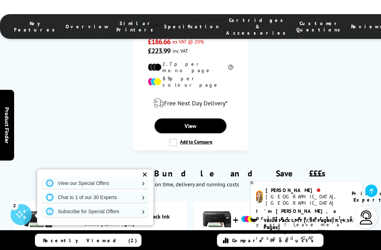
scroll to position [990, 0]
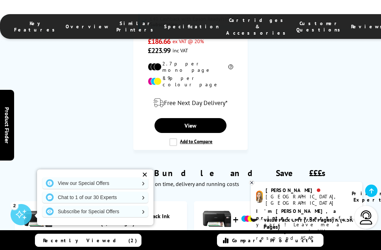
click at [146, 179] on div "✕" at bounding box center [145, 175] width 10 height 10
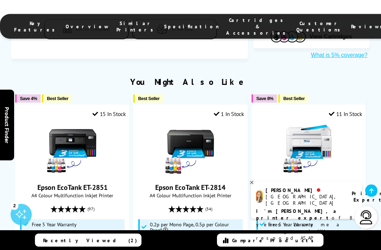
scroll to position [467, 0]
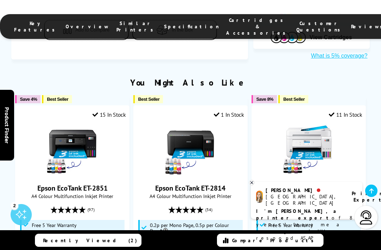
click at [312, 139] on img at bounding box center [309, 149] width 53 height 53
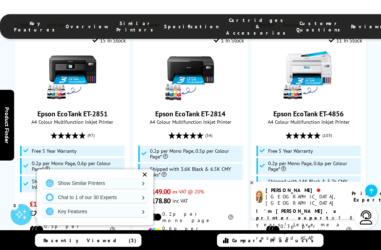
scroll to position [543, 0]
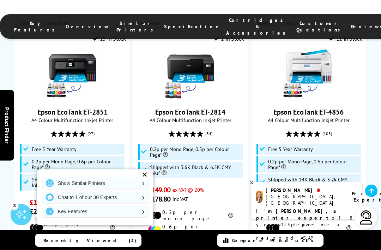
click at [221, 194] on span "£178.80 inc VAT" at bounding box center [190, 198] width 85 height 9
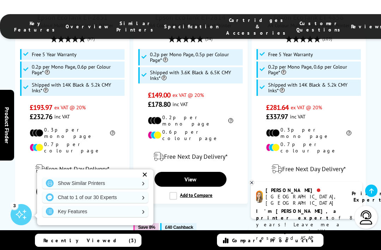
scroll to position [636, 0]
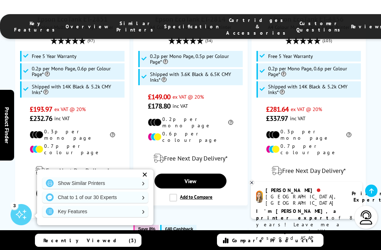
click at [81, 186] on link "View" at bounding box center [72, 193] width 72 height 15
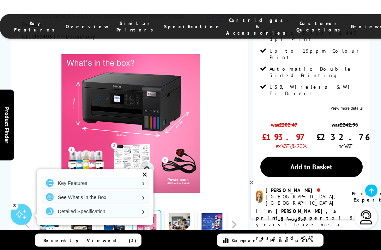
scroll to position [211, 0]
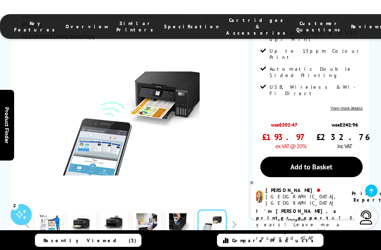
click at [238, 219] on button "button" at bounding box center [234, 224] width 11 height 11
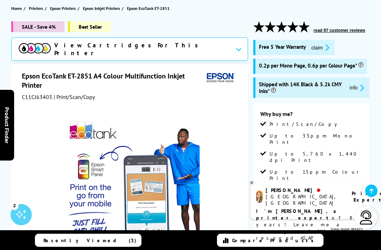
scroll to position [90, 0]
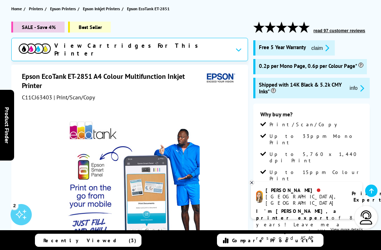
click at [358, 84] on icon "promo-description" at bounding box center [361, 87] width 6 height 7
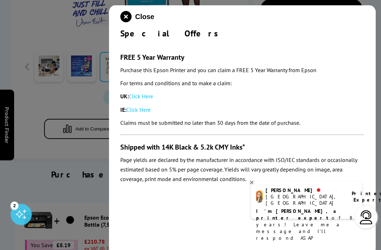
scroll to position [370, 0]
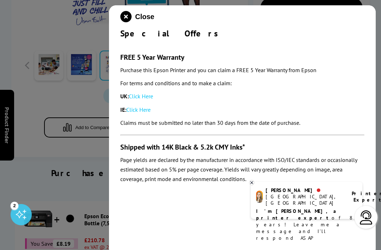
click at [132, 17] on button "Close" at bounding box center [137, 16] width 34 height 11
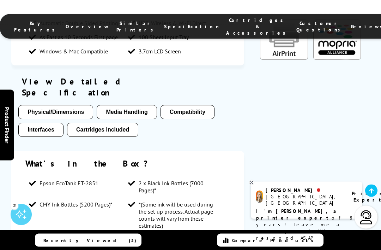
scroll to position [685, 0]
click at [199, 105] on button "Compatibility" at bounding box center [188, 112] width 54 height 14
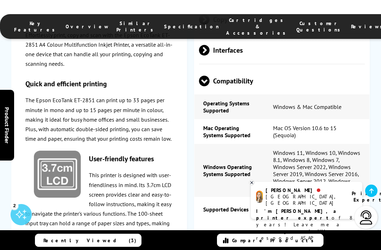
scroll to position [1412, 0]
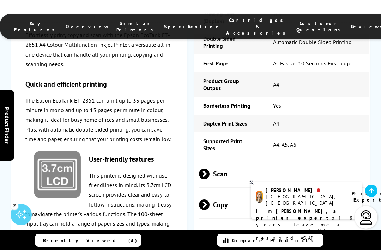
scroll to position [1278, 0]
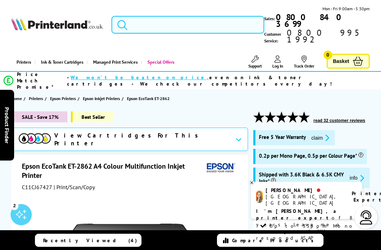
click at [131, 22] on input "search" at bounding box center [188, 25] width 153 height 18
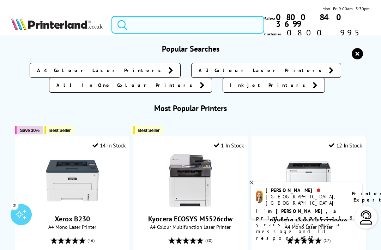
type input "r"
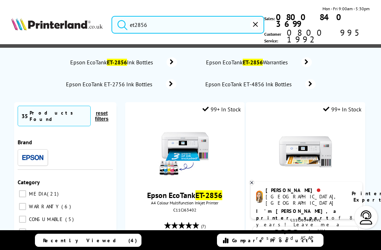
type input "et2856"
click at [121, 17] on button "submit" at bounding box center [121, 24] width 18 height 16
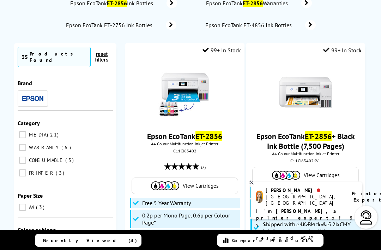
scroll to position [60, 0]
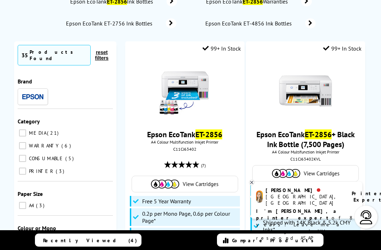
click at [188, 84] on img at bounding box center [185, 91] width 53 height 53
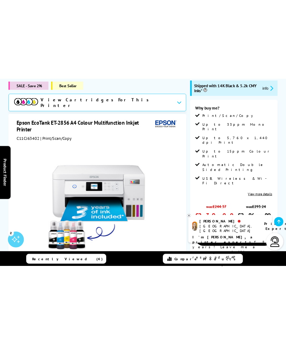
scroll to position [105, 0]
